Goal: Transaction & Acquisition: Purchase product/service

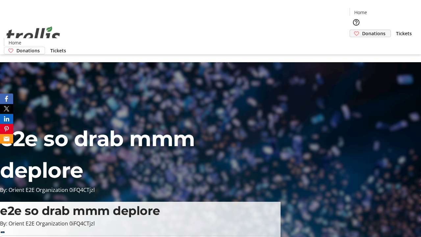
click at [362, 30] on span "Donations" at bounding box center [373, 33] width 23 height 7
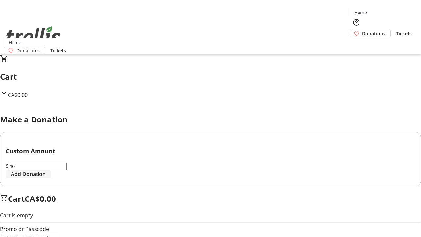
click at [46, 178] on span "Add Donation" at bounding box center [28, 174] width 35 height 8
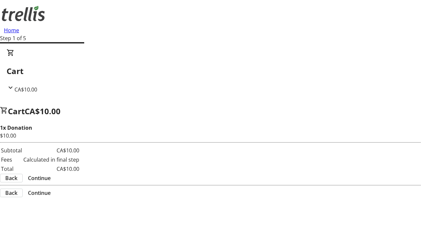
select select "CA"
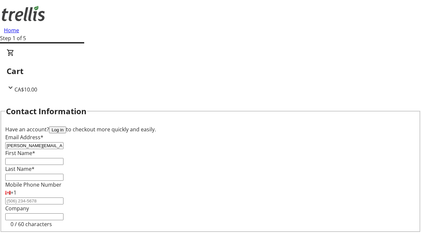
type input "[PERSON_NAME][EMAIL_ADDRESS][DOMAIN_NAME]"
type input "[PERSON_NAME]"
type input "[STREET_ADDRESS][PERSON_NAME]"
type input "Kelowna"
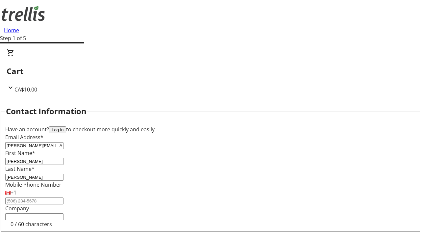
select select "BC"
type input "Kelowna"
type input "V1Y 0C2"
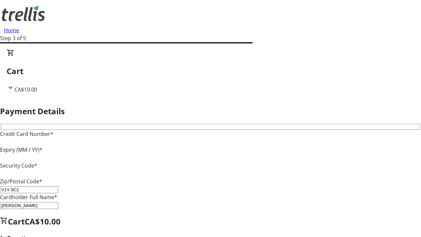
type input "V1Y 0C2"
